Goal: Task Accomplishment & Management: Use online tool/utility

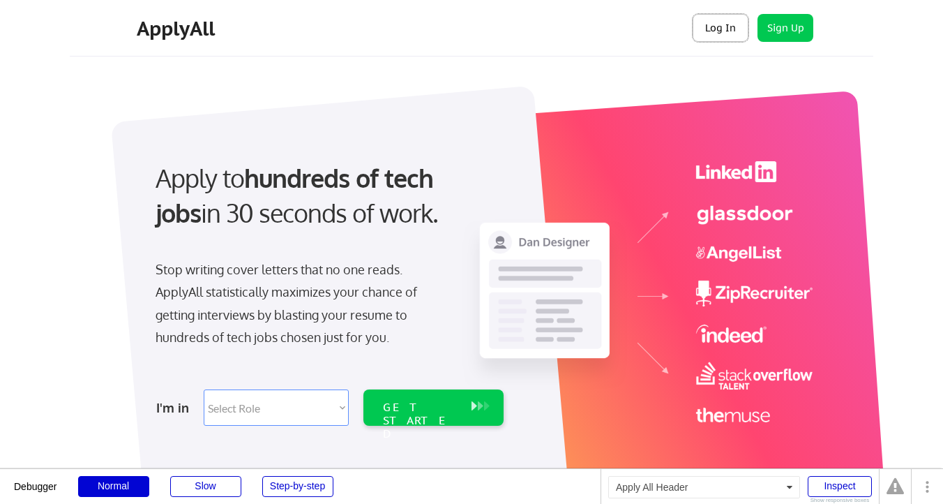
click at [707, 31] on button "Log In" at bounding box center [721, 28] width 56 height 28
